Goal: Information Seeking & Learning: Check status

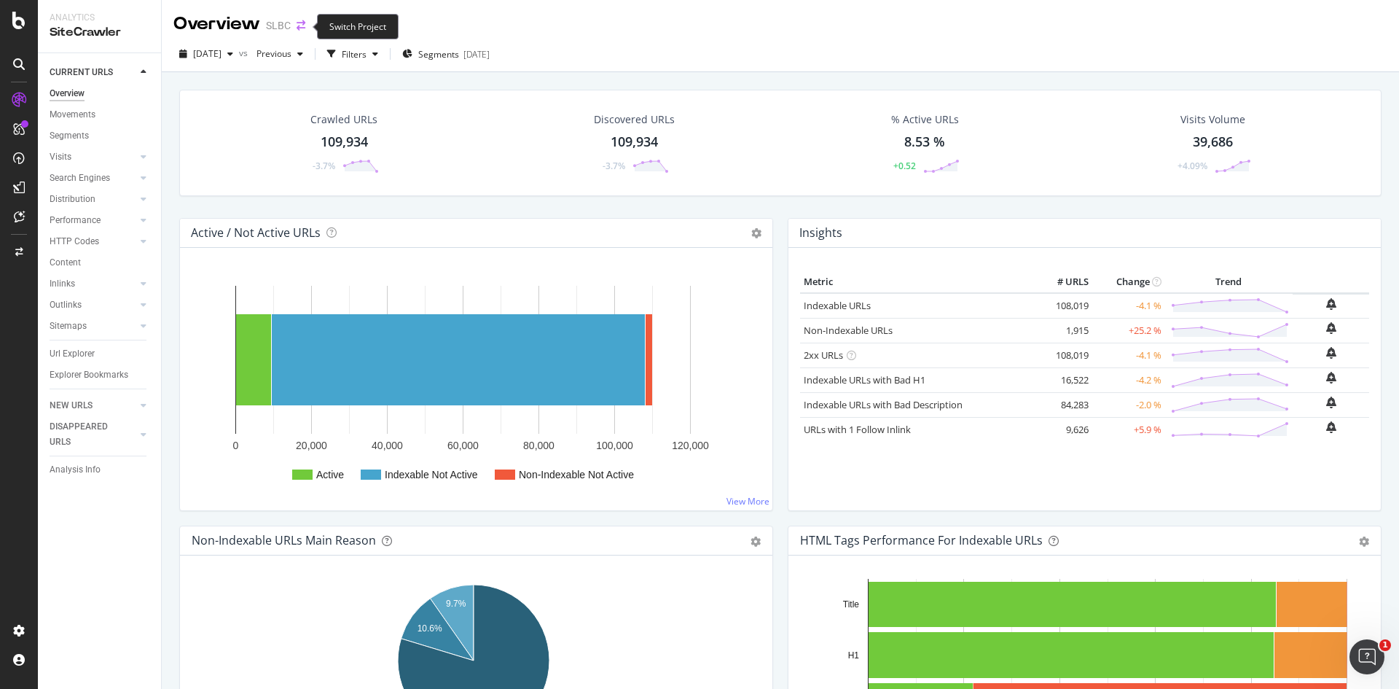
click at [302, 28] on icon "arrow-right-arrow-left" at bounding box center [301, 25] width 9 height 10
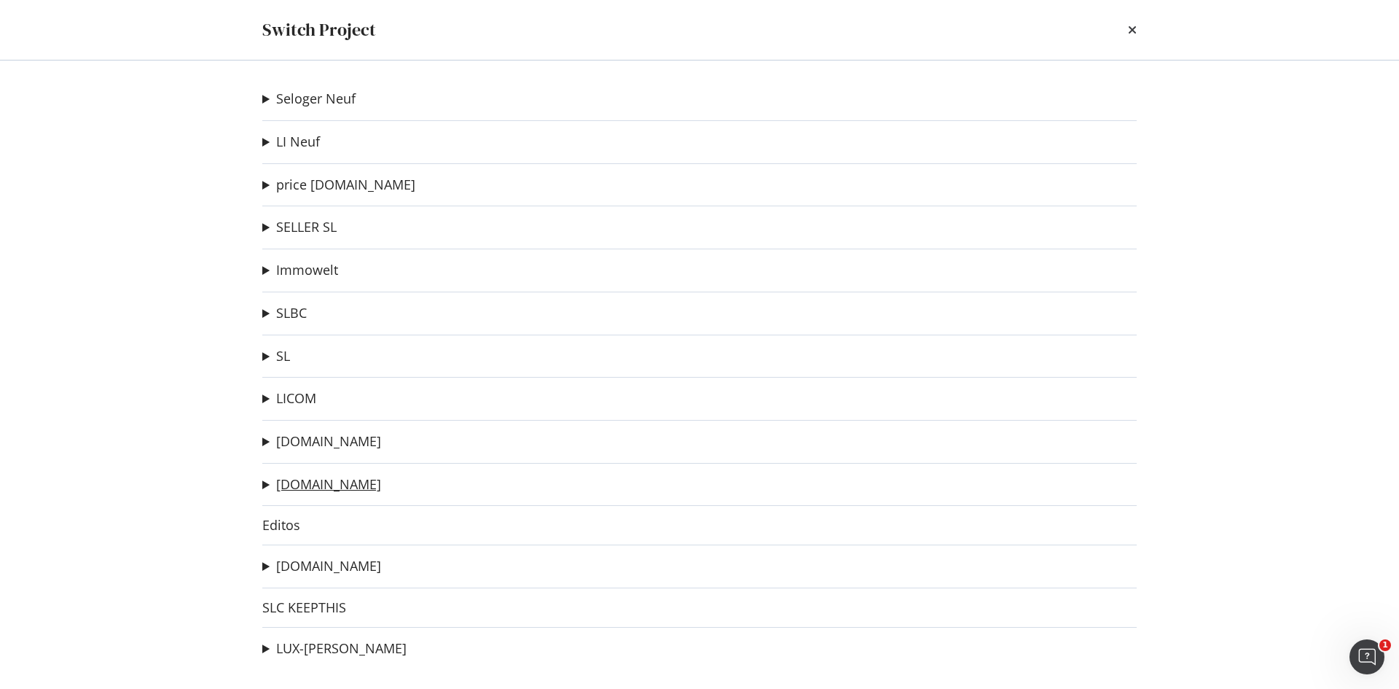
click at [326, 477] on link "[DOMAIN_NAME]" at bounding box center [328, 484] width 105 height 15
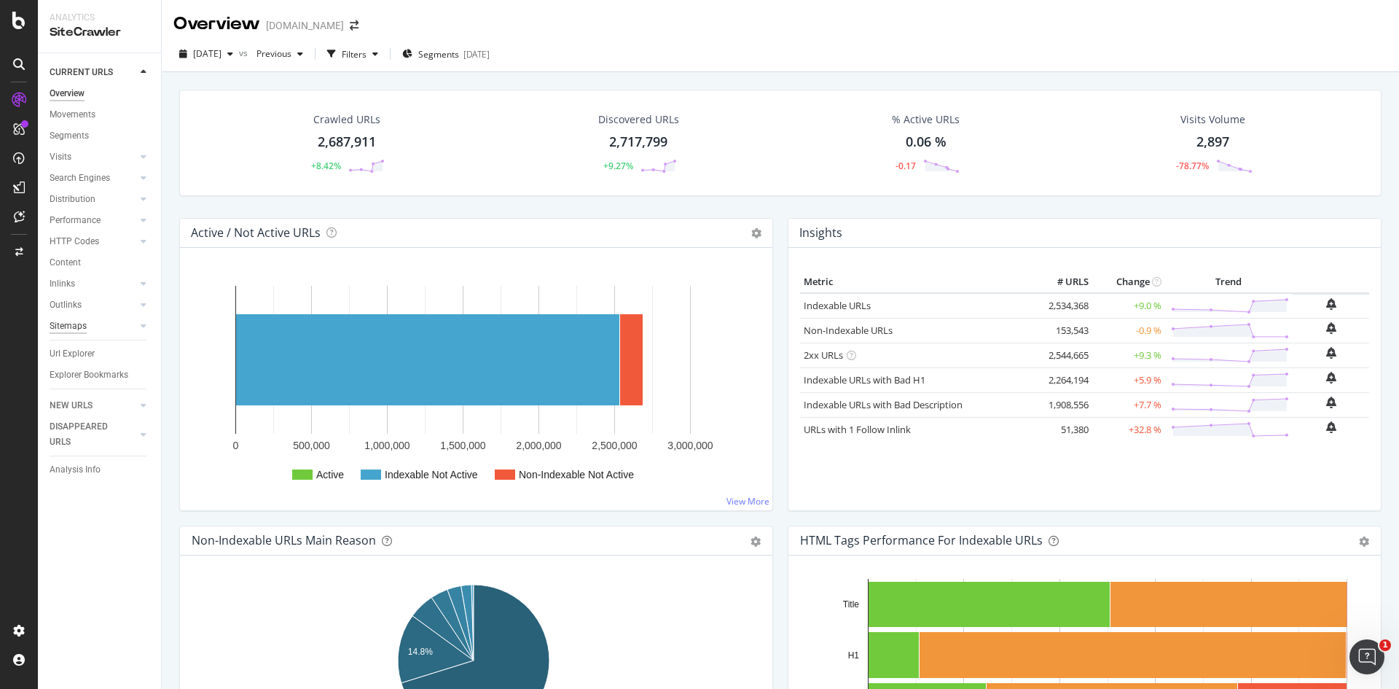
click at [69, 321] on div "Sitemaps" at bounding box center [68, 325] width 37 height 15
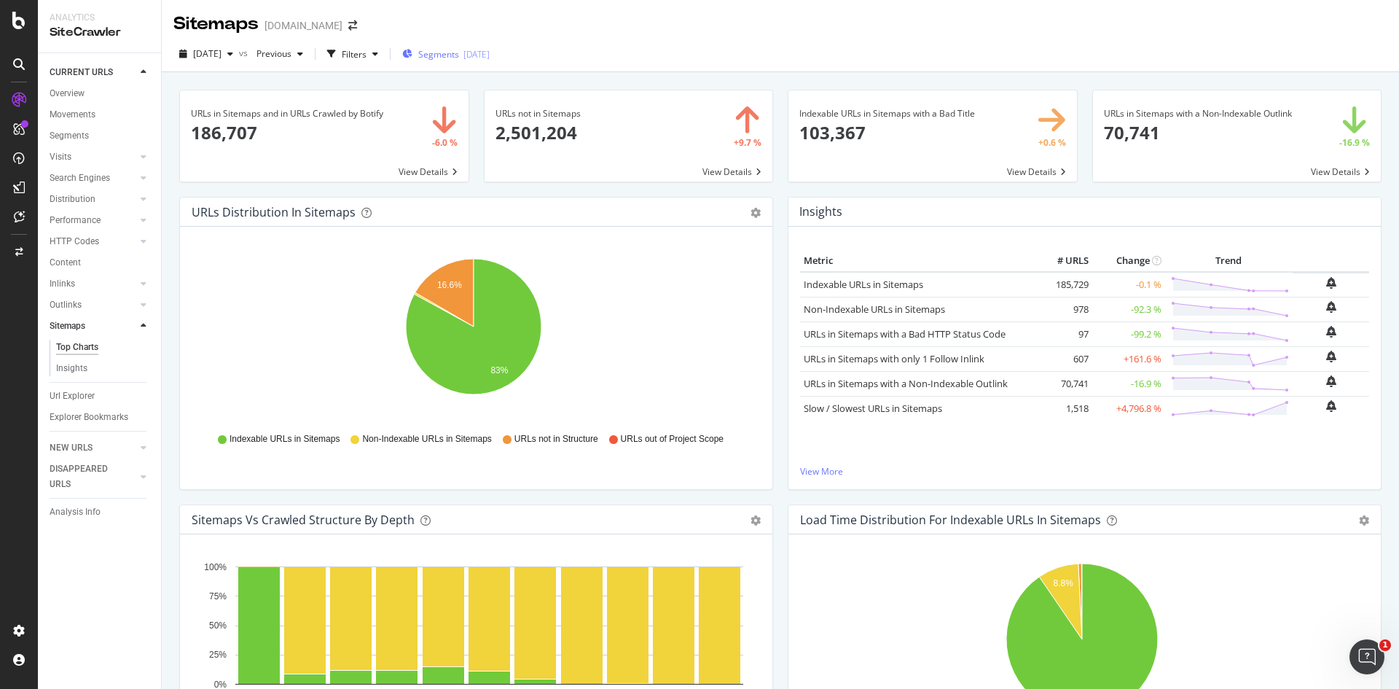
click at [459, 52] on span "Segments" at bounding box center [438, 54] width 41 height 12
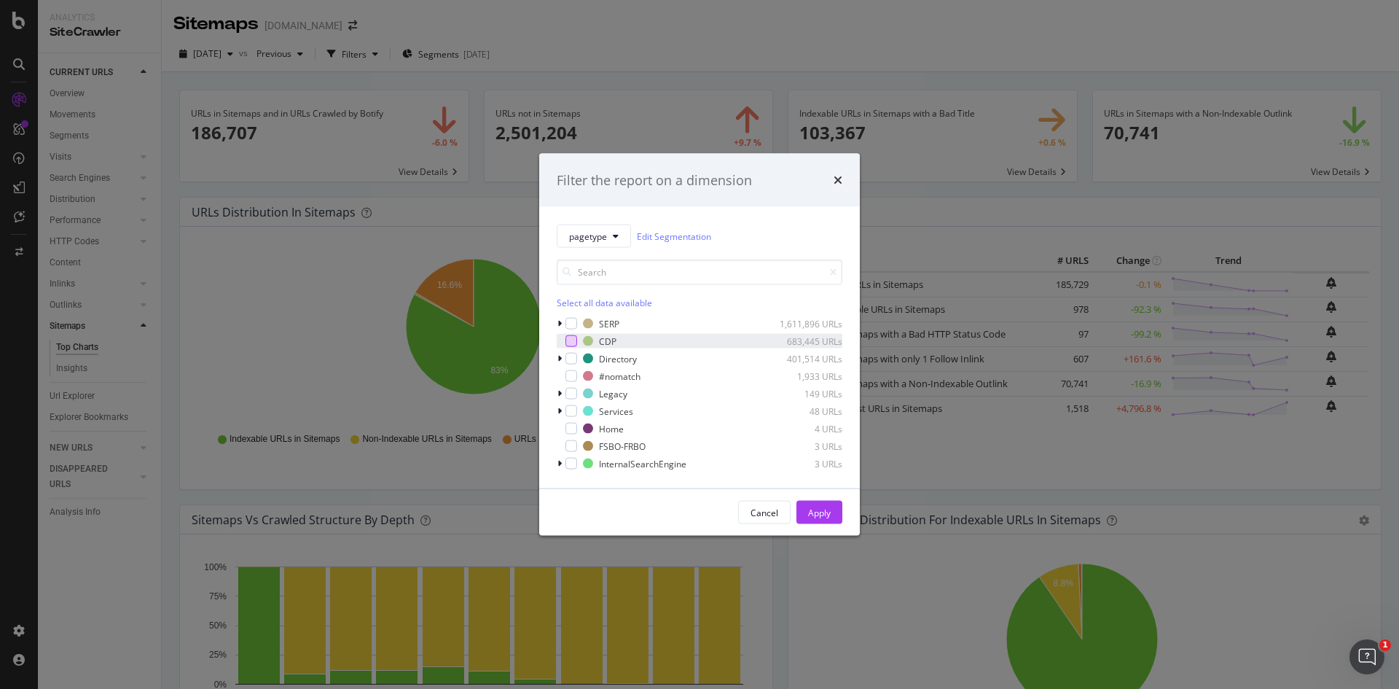
click at [576, 343] on div "modal" at bounding box center [572, 341] width 12 height 12
click at [832, 509] on button "Apply" at bounding box center [820, 512] width 46 height 23
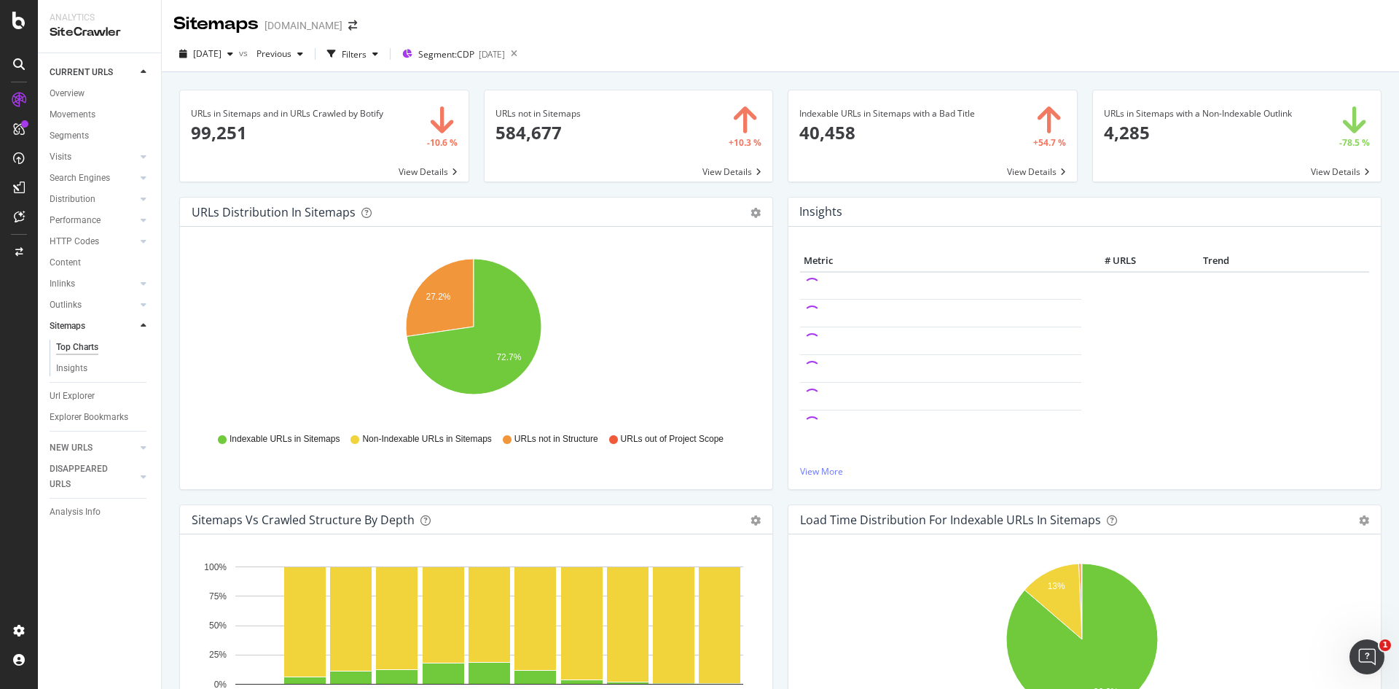
click at [1047, 36] on div "[DATE] vs Previous Filters Segment: CDP [DATE]" at bounding box center [781, 54] width 1238 height 36
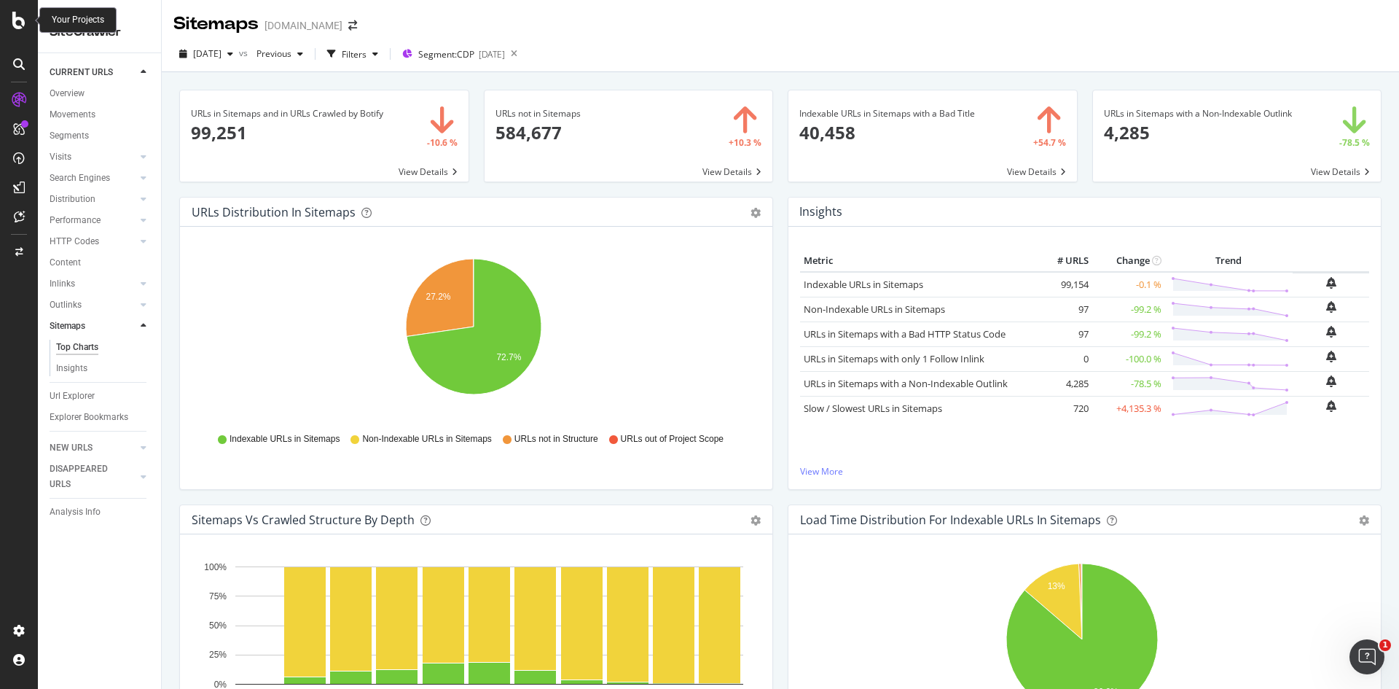
click at [24, 17] on icon at bounding box center [18, 20] width 13 height 17
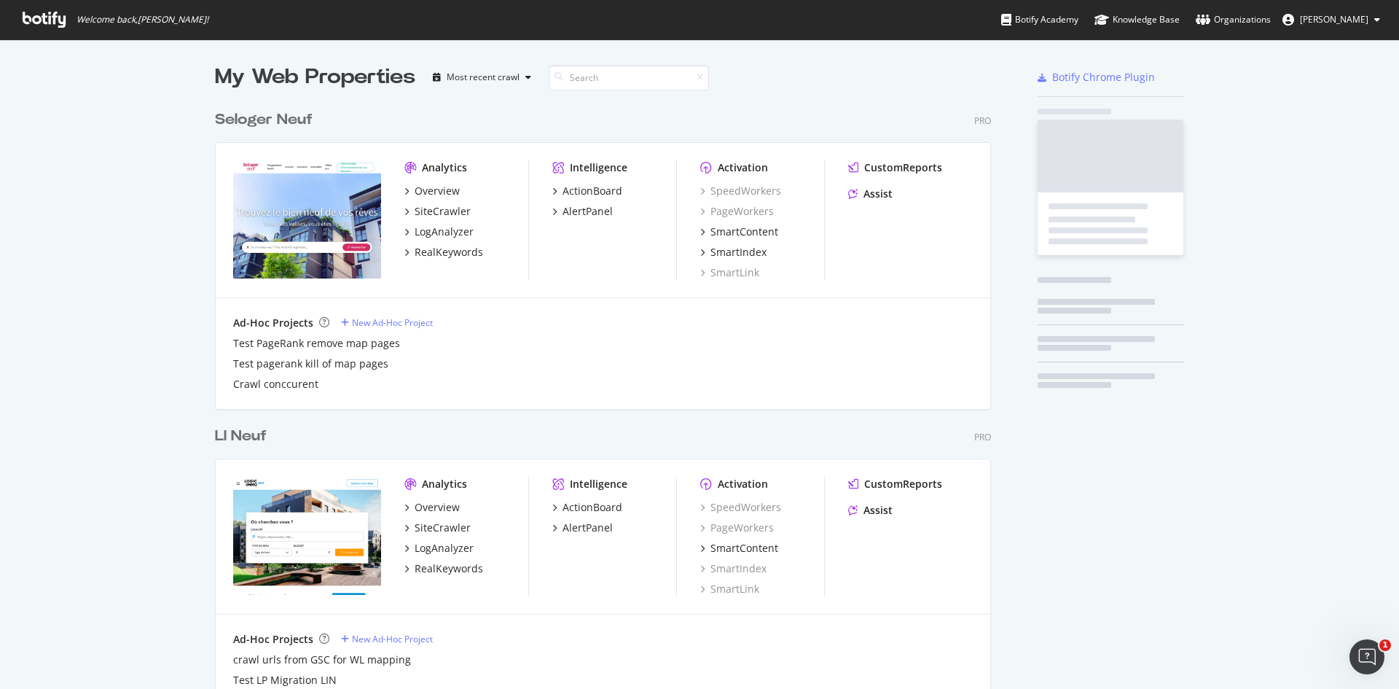
scroll to position [678, 1377]
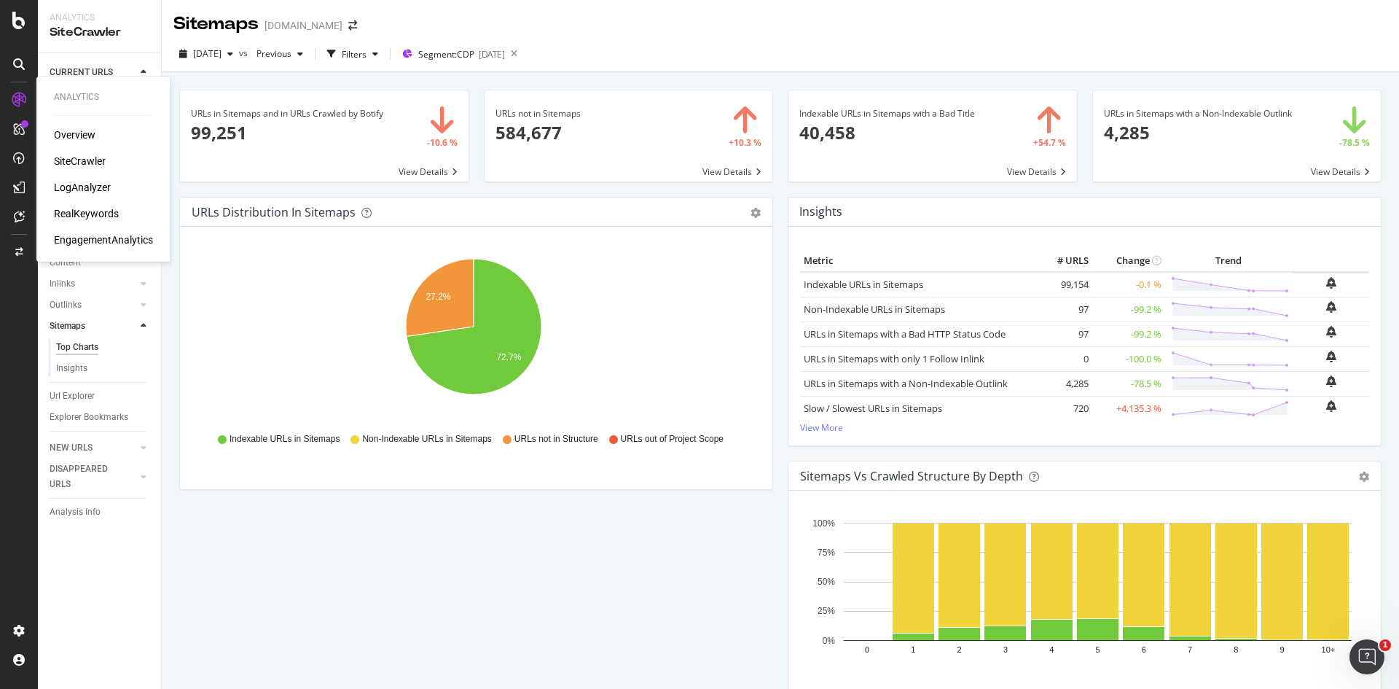
click at [83, 186] on div "LogAnalyzer" at bounding box center [82, 187] width 57 height 15
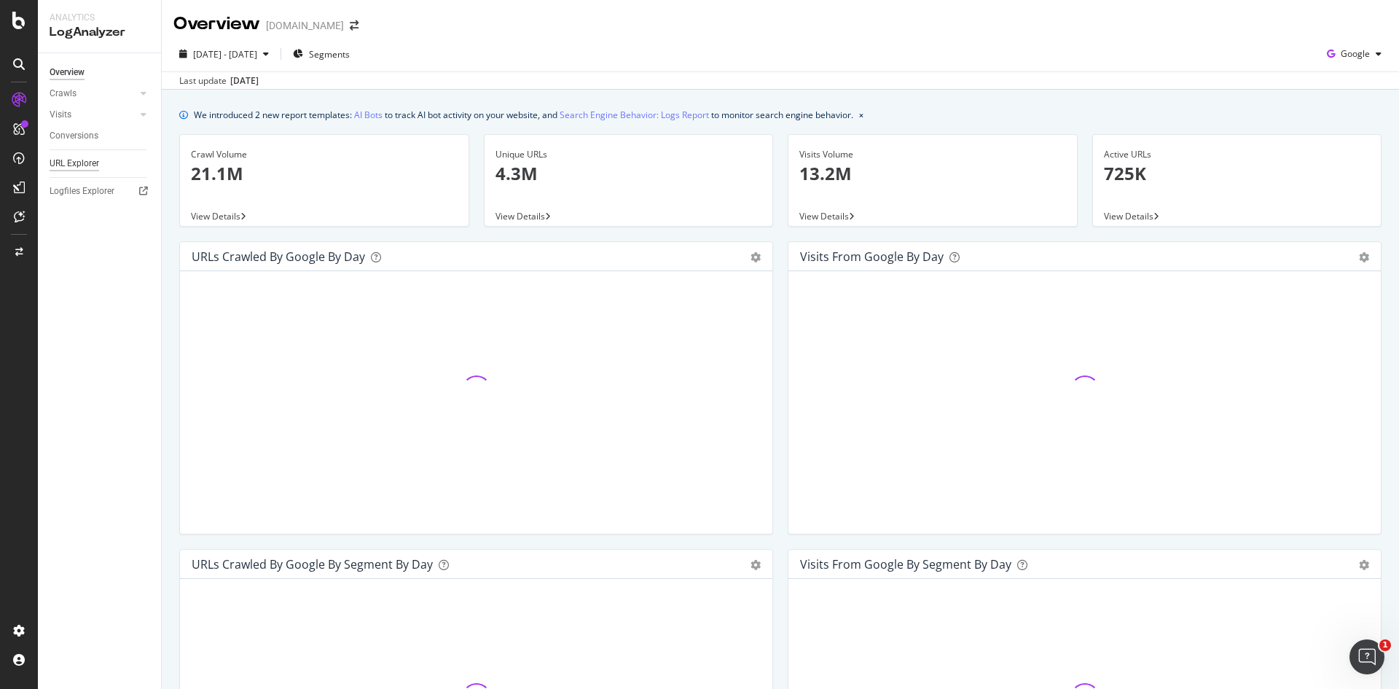
click at [83, 160] on div "URL Explorer" at bounding box center [75, 163] width 50 height 15
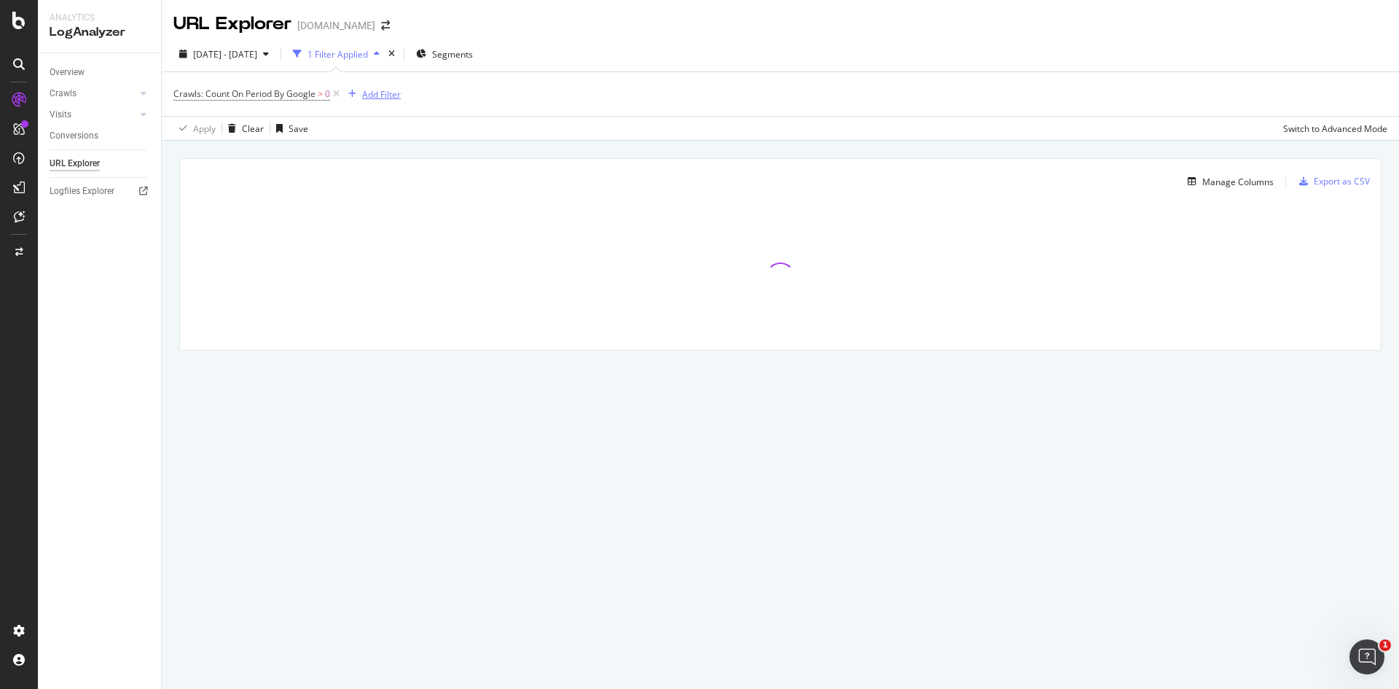
click at [371, 93] on div "Add Filter" at bounding box center [381, 94] width 39 height 12
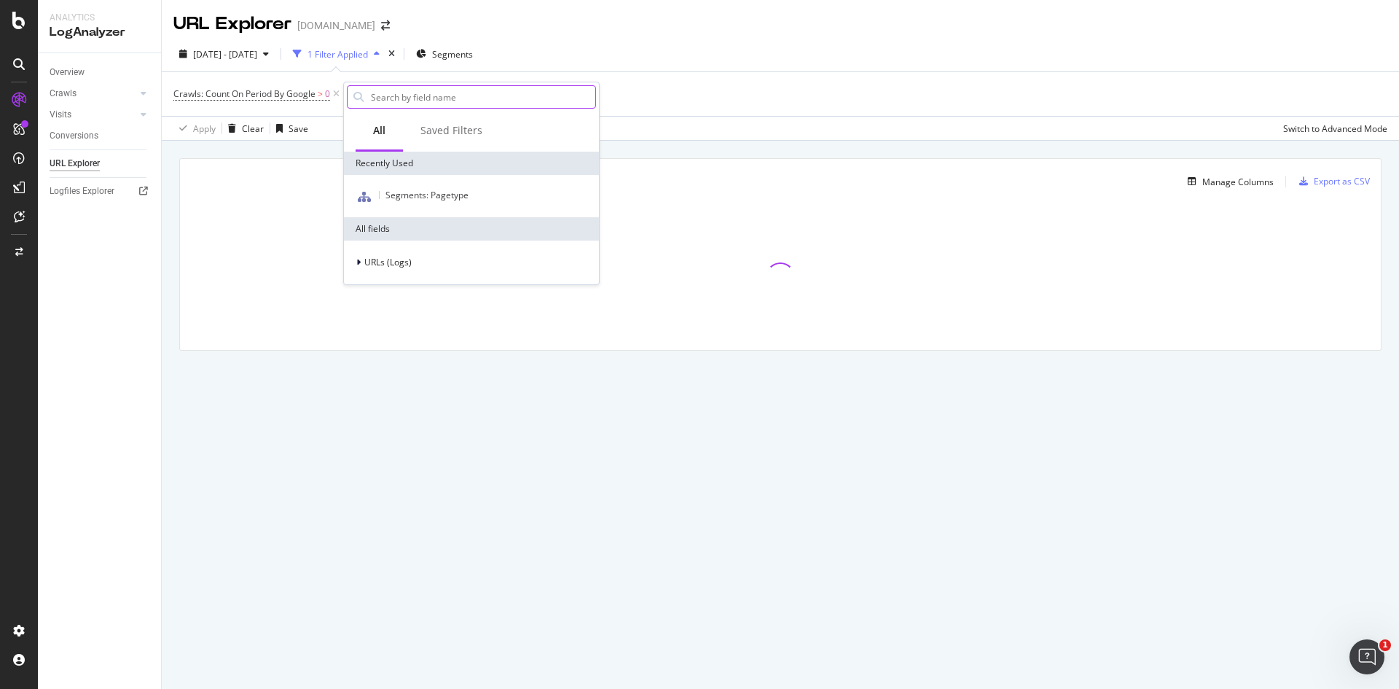
click at [432, 96] on input "text" at bounding box center [483, 97] width 226 height 22
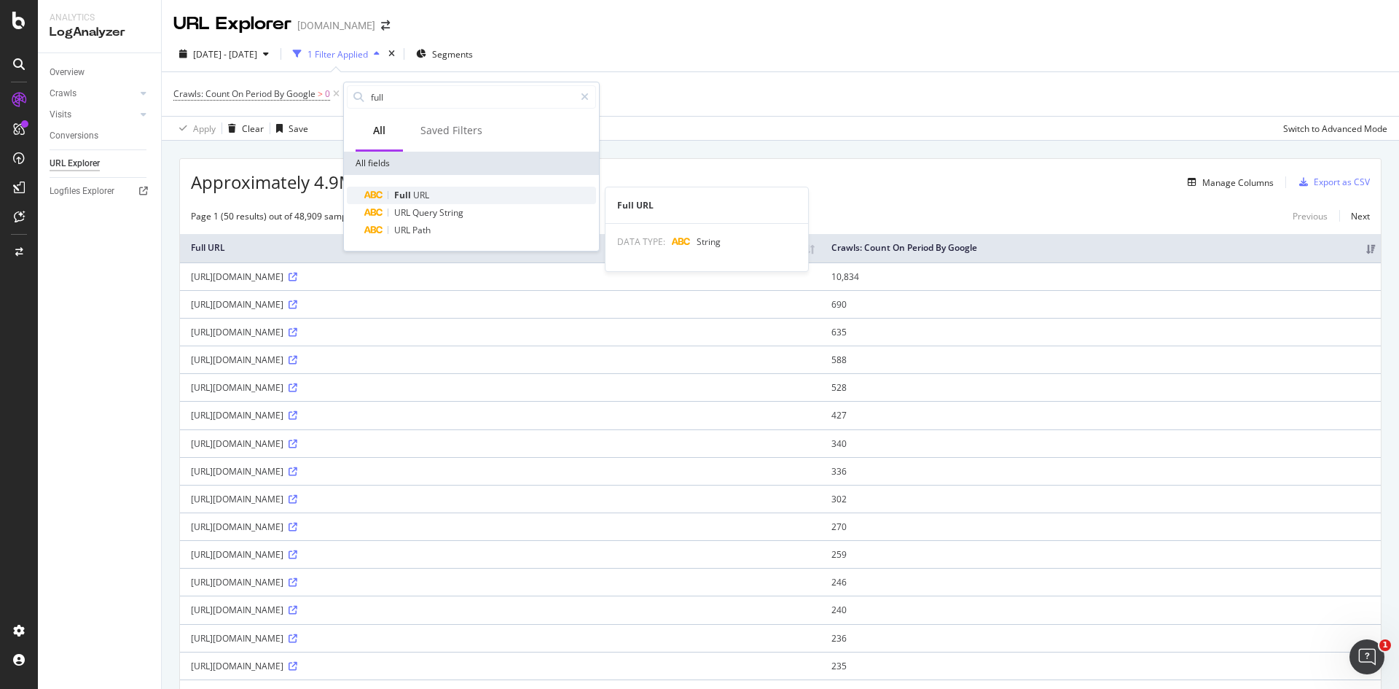
type input "full"
click at [431, 194] on div "Full URL" at bounding box center [480, 195] width 232 height 17
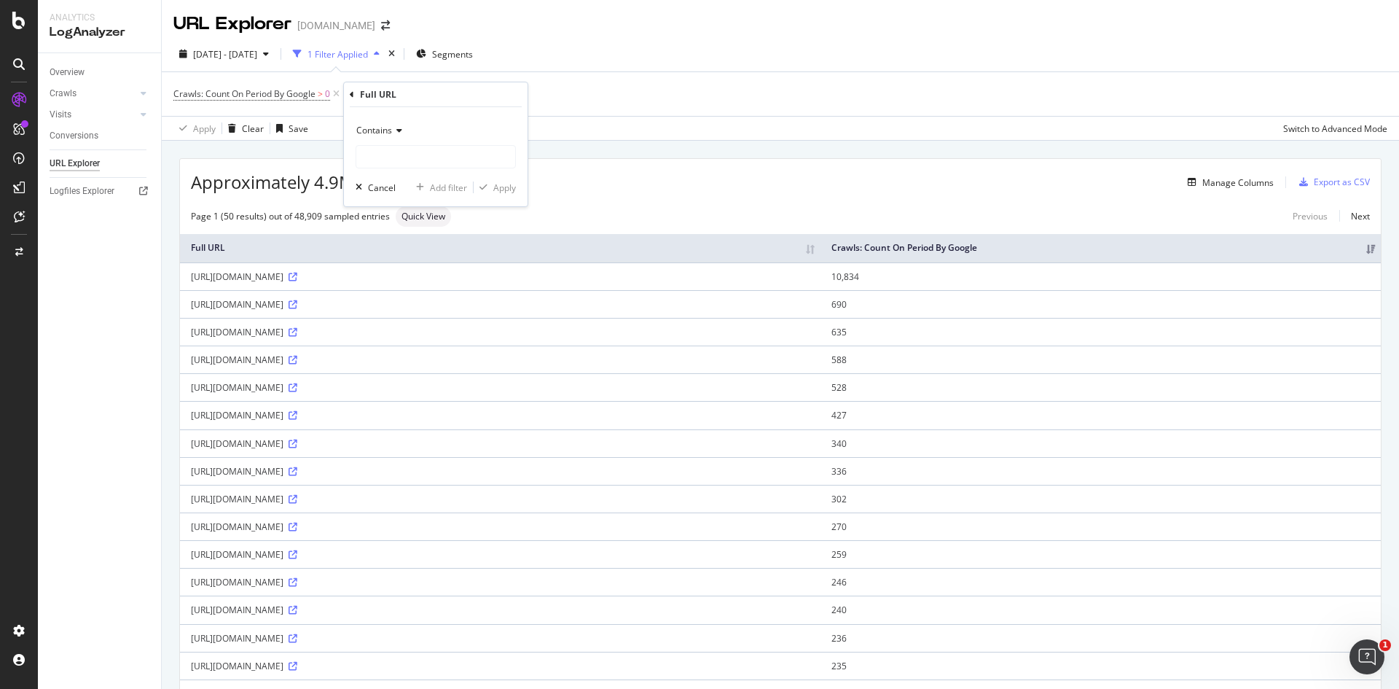
click at [391, 126] on span "Contains" at bounding box center [374, 130] width 36 height 12
click at [393, 163] on span "Equal to" at bounding box center [379, 161] width 33 height 12
click at [405, 157] on input "text" at bounding box center [435, 156] width 159 height 23
paste input "[URL][DOMAIN_NAME]"
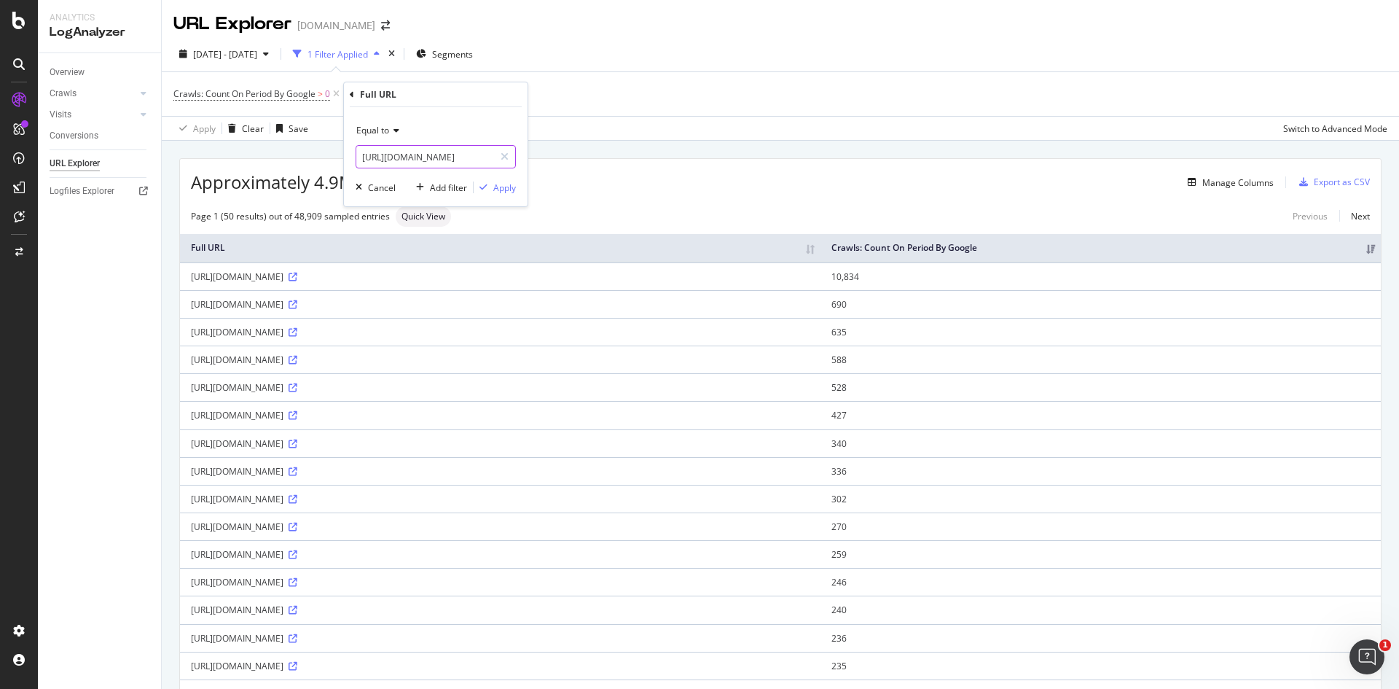
type input "[URL][DOMAIN_NAME]"
click at [517, 197] on div "Equal to [URL][DOMAIN_NAME] Cancel Add filter Apply" at bounding box center [436, 156] width 184 height 99
click at [514, 190] on div "Apply" at bounding box center [504, 187] width 23 height 12
